Goal: Check status: Check status

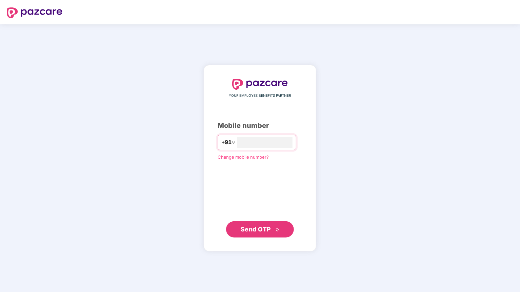
type input "**********"
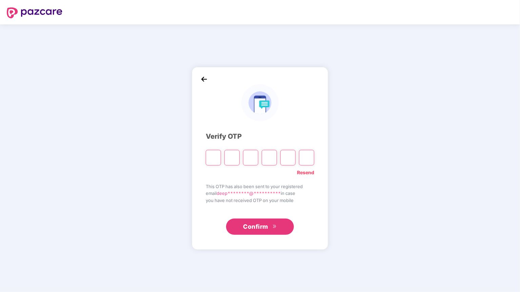
type input "*"
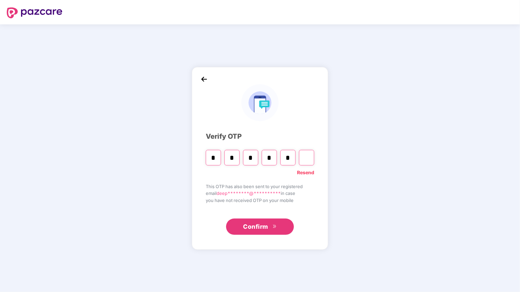
type input "*"
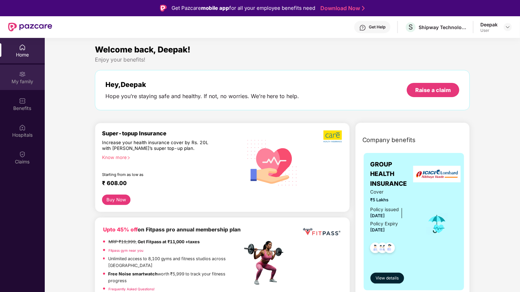
click at [24, 81] on div "My family" at bounding box center [22, 81] width 45 height 7
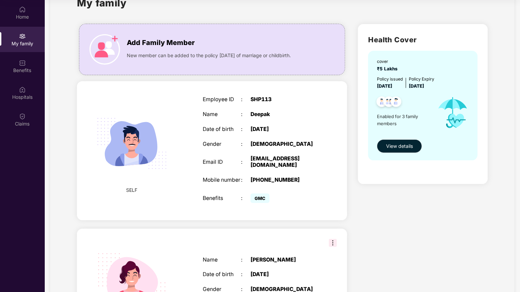
scroll to position [27, 0]
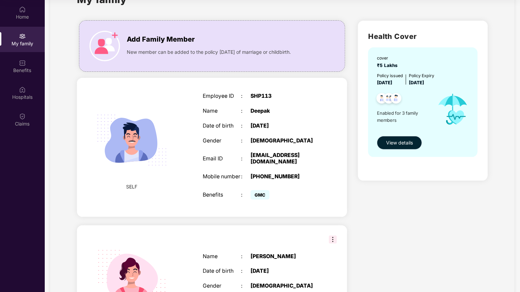
click at [400, 142] on span "View details" at bounding box center [399, 142] width 27 height 7
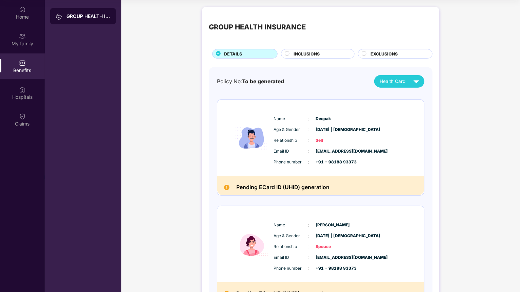
click at [323, 166] on div "Name : [PERSON_NAME] & Gender : [DATE] | [DEMOGRAPHIC_DATA] Relationship : Self…" at bounding box center [341, 141] width 138 height 58
drag, startPoint x: 274, startPoint y: 189, endPoint x: 317, endPoint y: 195, distance: 43.1
click at [317, 195] on div "Pending ECard ID (UHID) generation" at bounding box center [320, 185] width 207 height 19
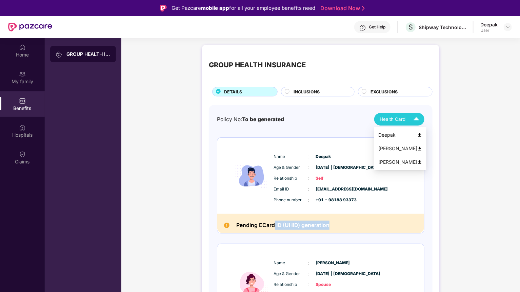
click at [407, 123] on div "Health Card" at bounding box center [401, 120] width 43 height 12
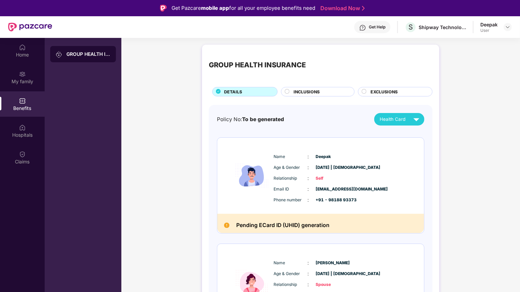
click at [380, 186] on div "Email ID : [EMAIL_ADDRESS][DOMAIN_NAME]" at bounding box center [341, 189] width 135 height 7
